Goal: Transaction & Acquisition: Obtain resource

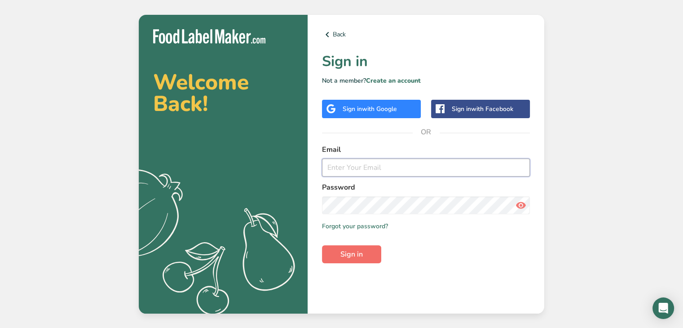
type input "[PERSON_NAME][EMAIL_ADDRESS][DOMAIN_NAME]"
click at [357, 255] on span "Sign in" at bounding box center [351, 254] width 22 height 11
click at [359, 252] on span "Sign in" at bounding box center [351, 254] width 22 height 11
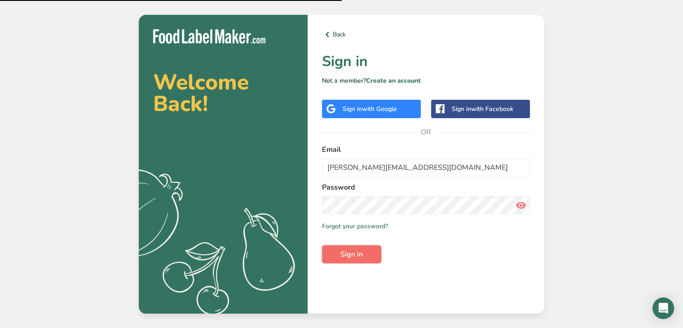
click at [364, 260] on button "Sign in" at bounding box center [351, 254] width 59 height 18
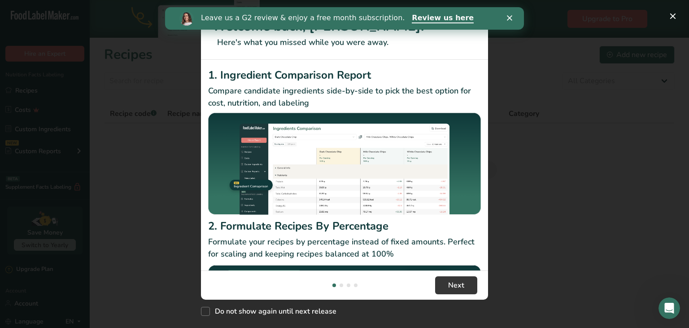
click at [509, 18] on icon "Close" at bounding box center [509, 17] width 5 height 5
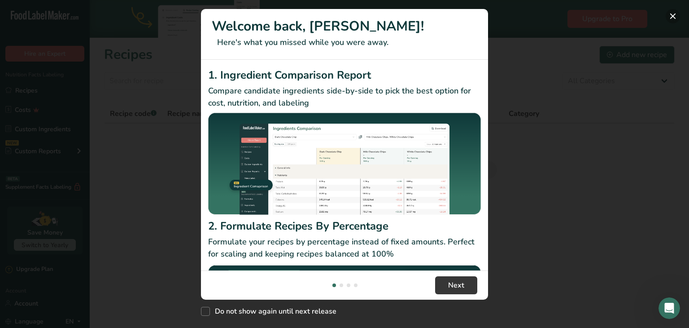
click at [677, 11] on button "New Features" at bounding box center [673, 16] width 14 height 14
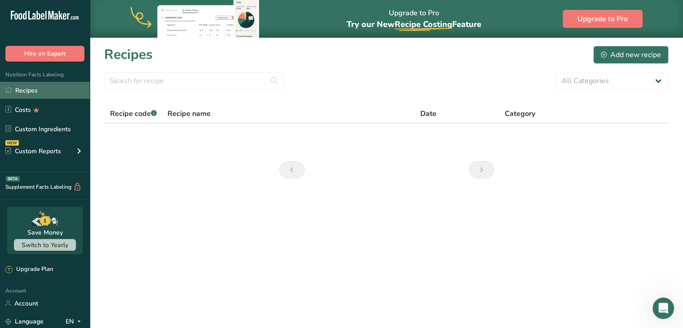
click at [23, 93] on link "Recipes" at bounding box center [45, 90] width 90 height 17
click at [62, 85] on link "Recipes" at bounding box center [45, 90] width 90 height 17
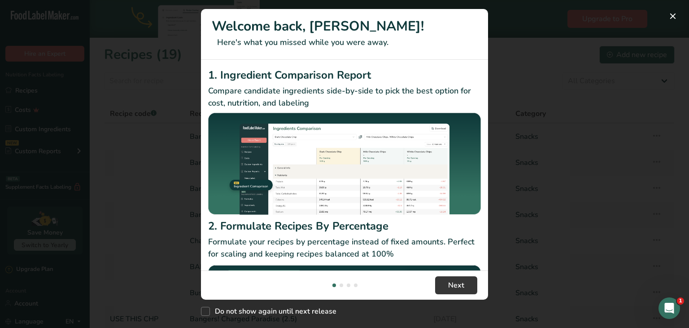
click at [556, 213] on div "New Features" at bounding box center [344, 164] width 689 height 328
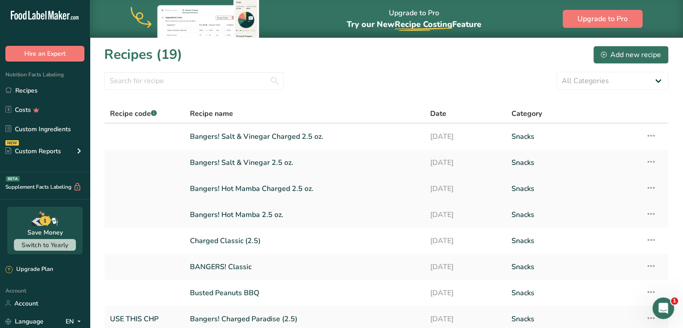
click at [259, 189] on link "Bangers! Hot Mamba Charged 2.5 oz." at bounding box center [304, 188] width 229 height 19
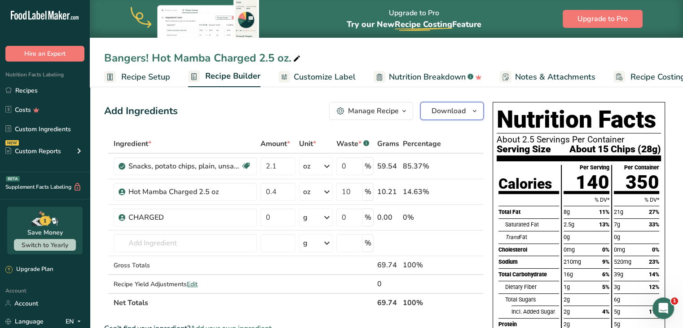
click at [441, 113] on span "Download" at bounding box center [448, 110] width 34 height 11
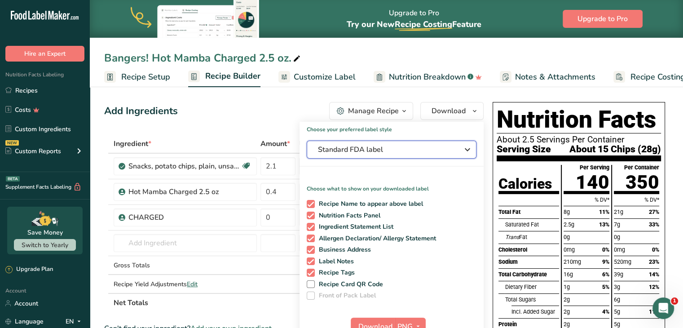
click at [415, 152] on span "Standard FDA label" at bounding box center [385, 149] width 135 height 11
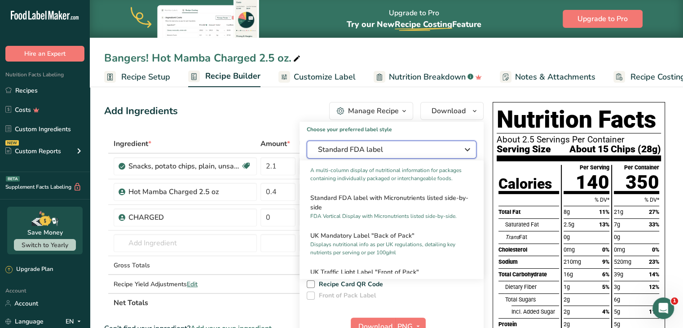
scroll to position [90, 0]
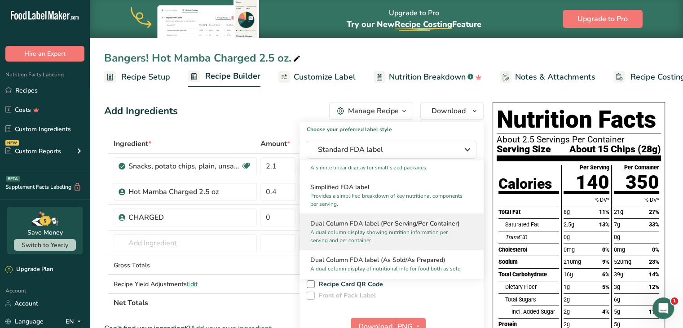
click at [362, 229] on p "A dual column display showing nutrition information per serving and per contain…" at bounding box center [387, 236] width 154 height 16
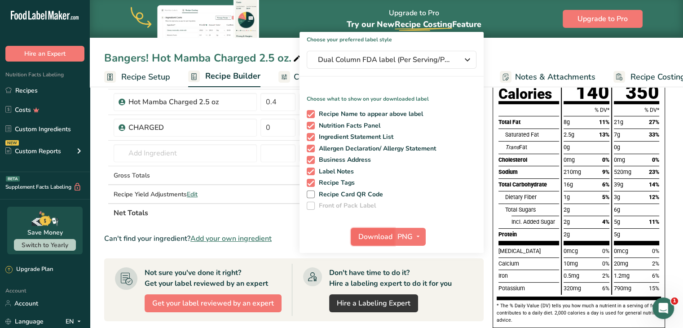
click at [379, 241] on span "Download" at bounding box center [375, 236] width 34 height 11
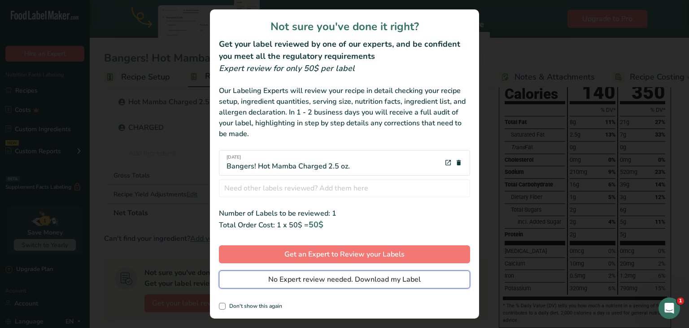
click at [373, 280] on span "No Expert review needed. Download my Label" at bounding box center [344, 279] width 153 height 11
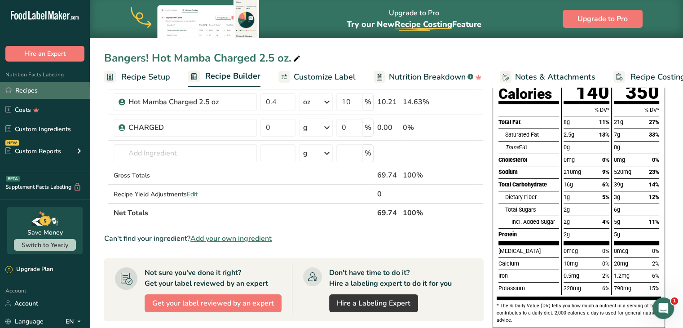
click at [34, 94] on link "Recipes" at bounding box center [45, 90] width 90 height 17
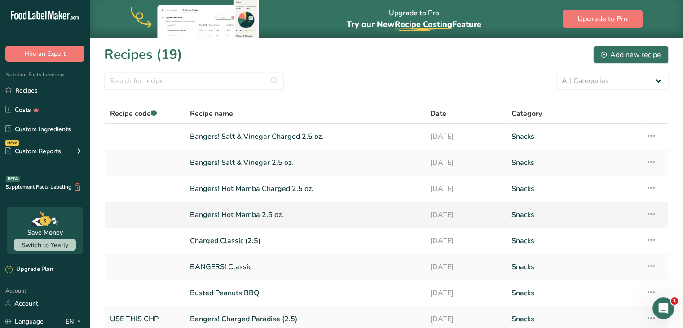
click at [254, 215] on link "Bangers! Hot Mamba 2.5 oz." at bounding box center [304, 214] width 229 height 19
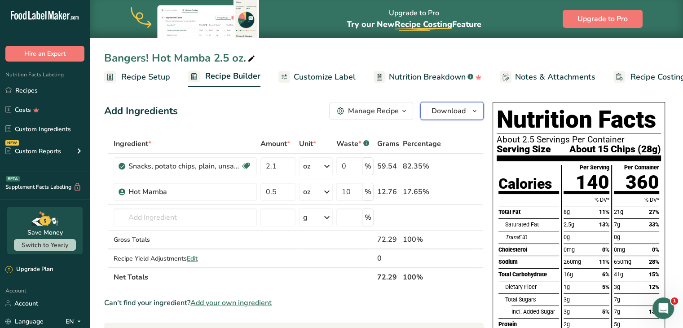
click at [446, 114] on span "Download" at bounding box center [448, 110] width 34 height 11
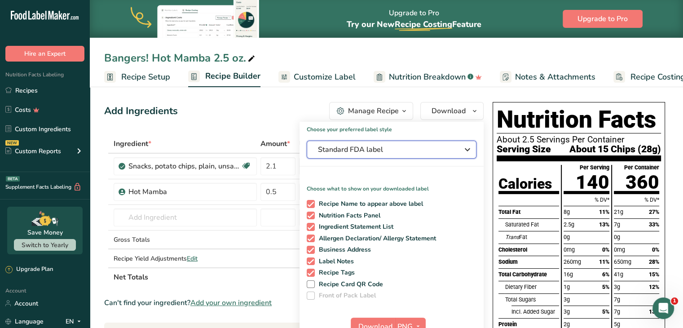
click at [375, 149] on span "Standard FDA label" at bounding box center [385, 149] width 135 height 11
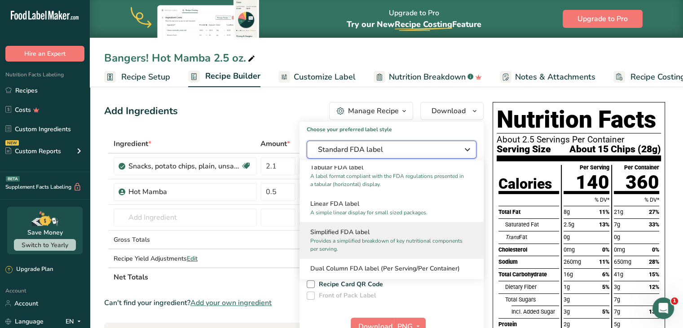
scroll to position [90, 0]
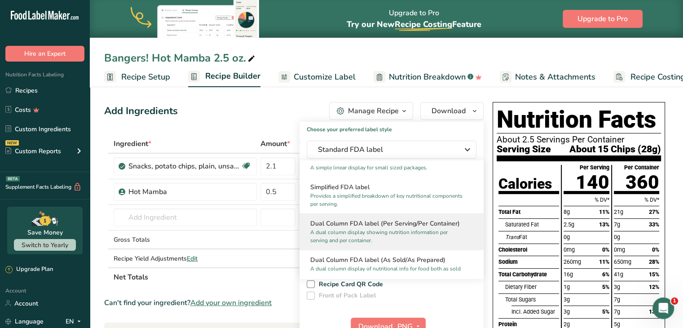
click at [350, 228] on p "A dual column display showing nutrition information per serving and per contain…" at bounding box center [387, 236] width 154 height 16
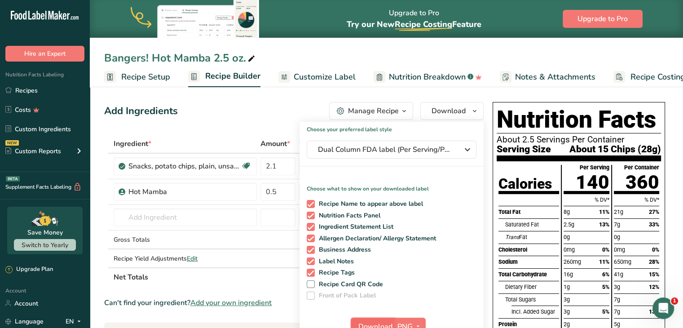
click at [366, 320] on button "Download" at bounding box center [373, 326] width 44 height 18
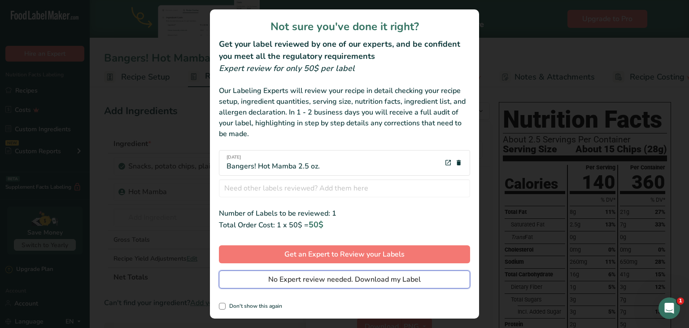
click at [387, 278] on span "No Expert review needed. Download my Label" at bounding box center [344, 279] width 153 height 11
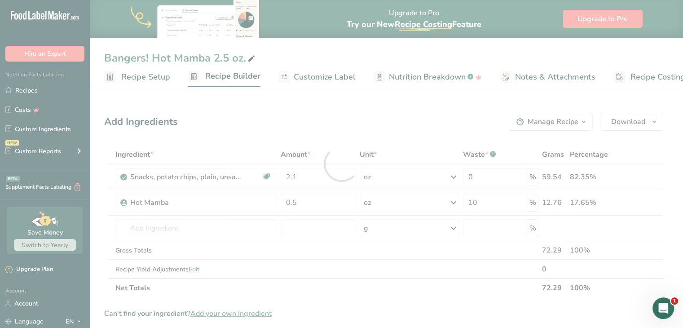
scroll to position [0, 0]
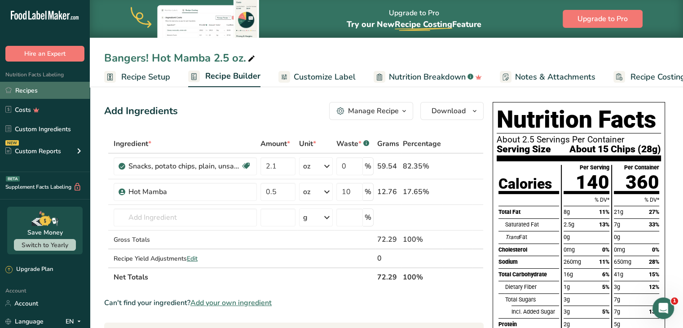
click at [47, 96] on link "Recipes" at bounding box center [45, 90] width 90 height 17
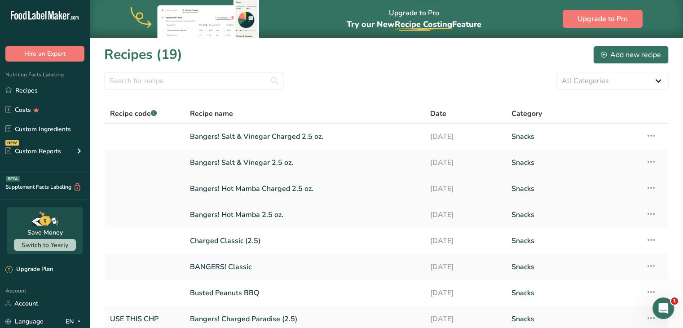
click at [275, 192] on link "Bangers! Hot Mamba Charged 2.5 oz." at bounding box center [304, 188] width 229 height 19
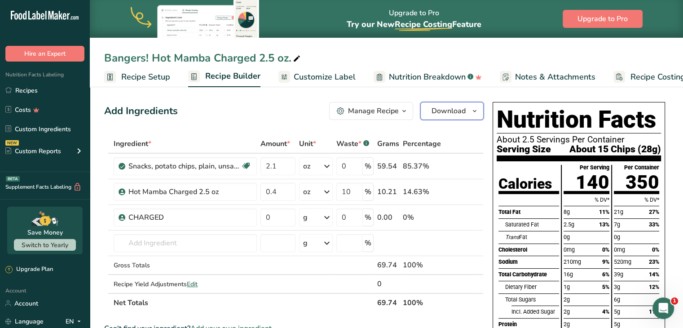
click at [460, 110] on span "Download" at bounding box center [448, 110] width 34 height 11
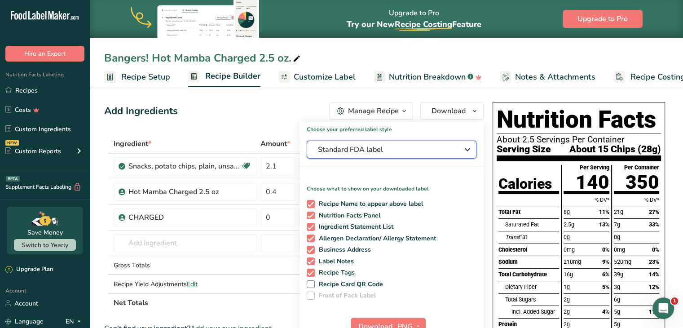
click at [372, 151] on span "Standard FDA label" at bounding box center [385, 149] width 135 height 11
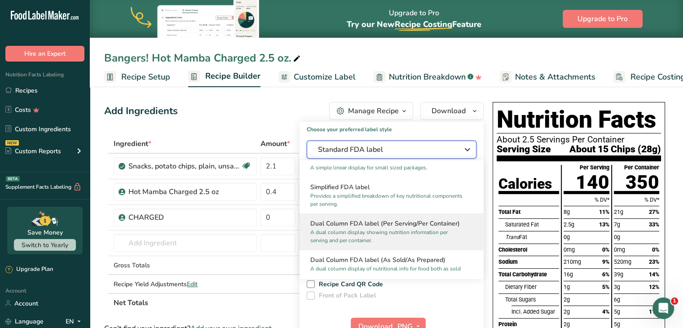
scroll to position [135, 0]
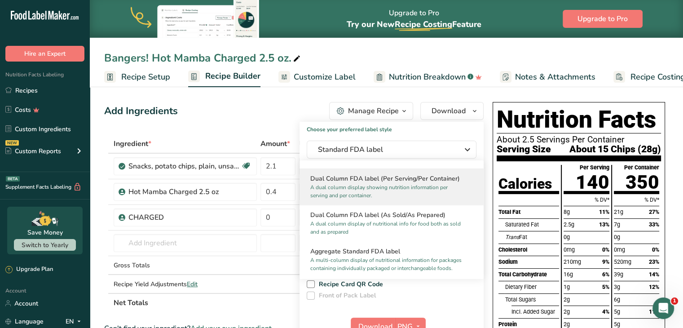
click at [359, 188] on p "A dual column display showing nutrition information per serving and per contain…" at bounding box center [387, 191] width 154 height 16
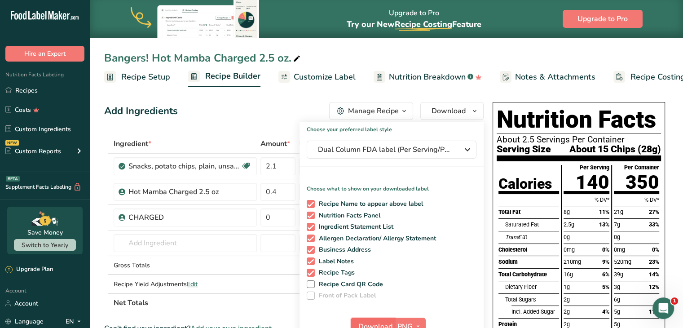
click at [378, 323] on span "Download" at bounding box center [375, 326] width 34 height 11
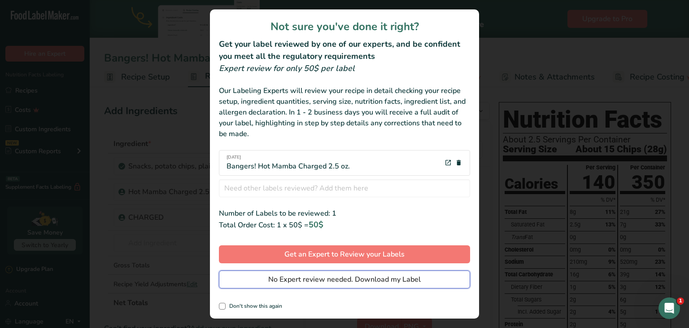
click at [350, 284] on span "No Expert review needed. Download my Label" at bounding box center [344, 279] width 153 height 11
